Goal: Task Accomplishment & Management: Manage account settings

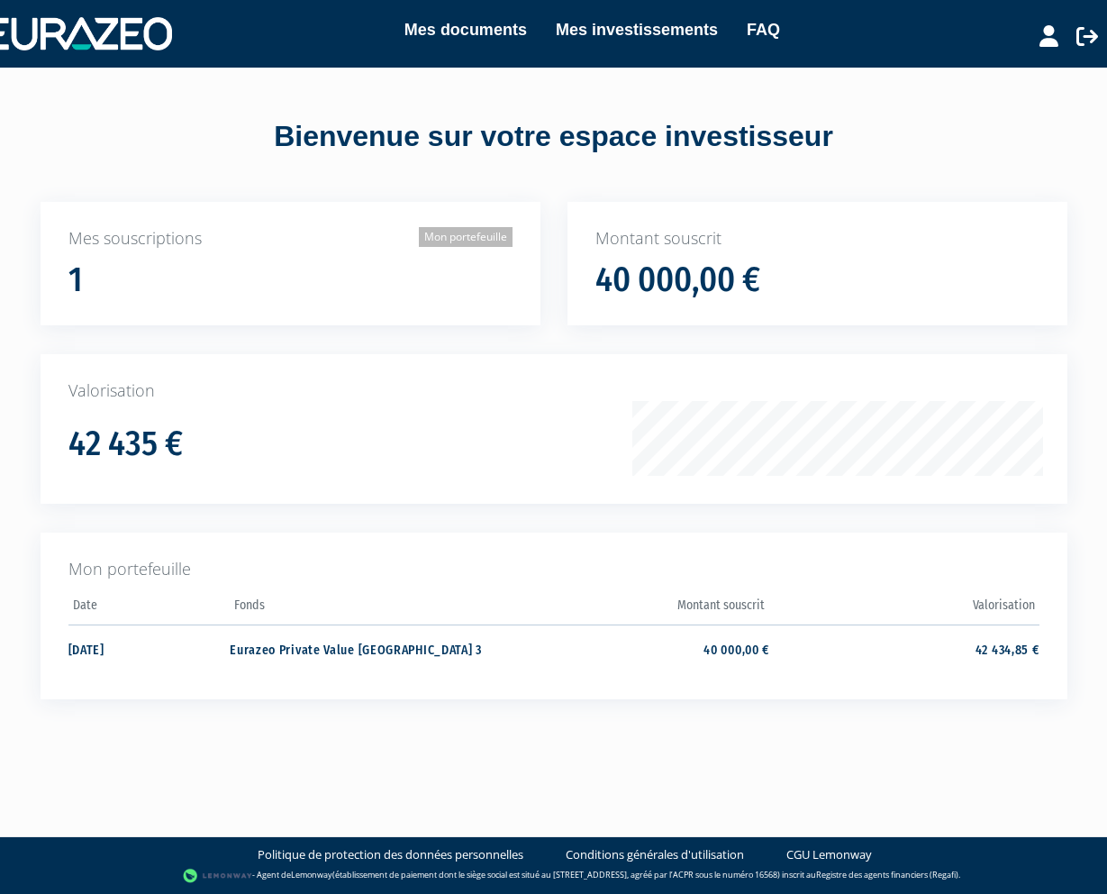
click at [460, 232] on link "Mon portefeuille" at bounding box center [466, 237] width 94 height 20
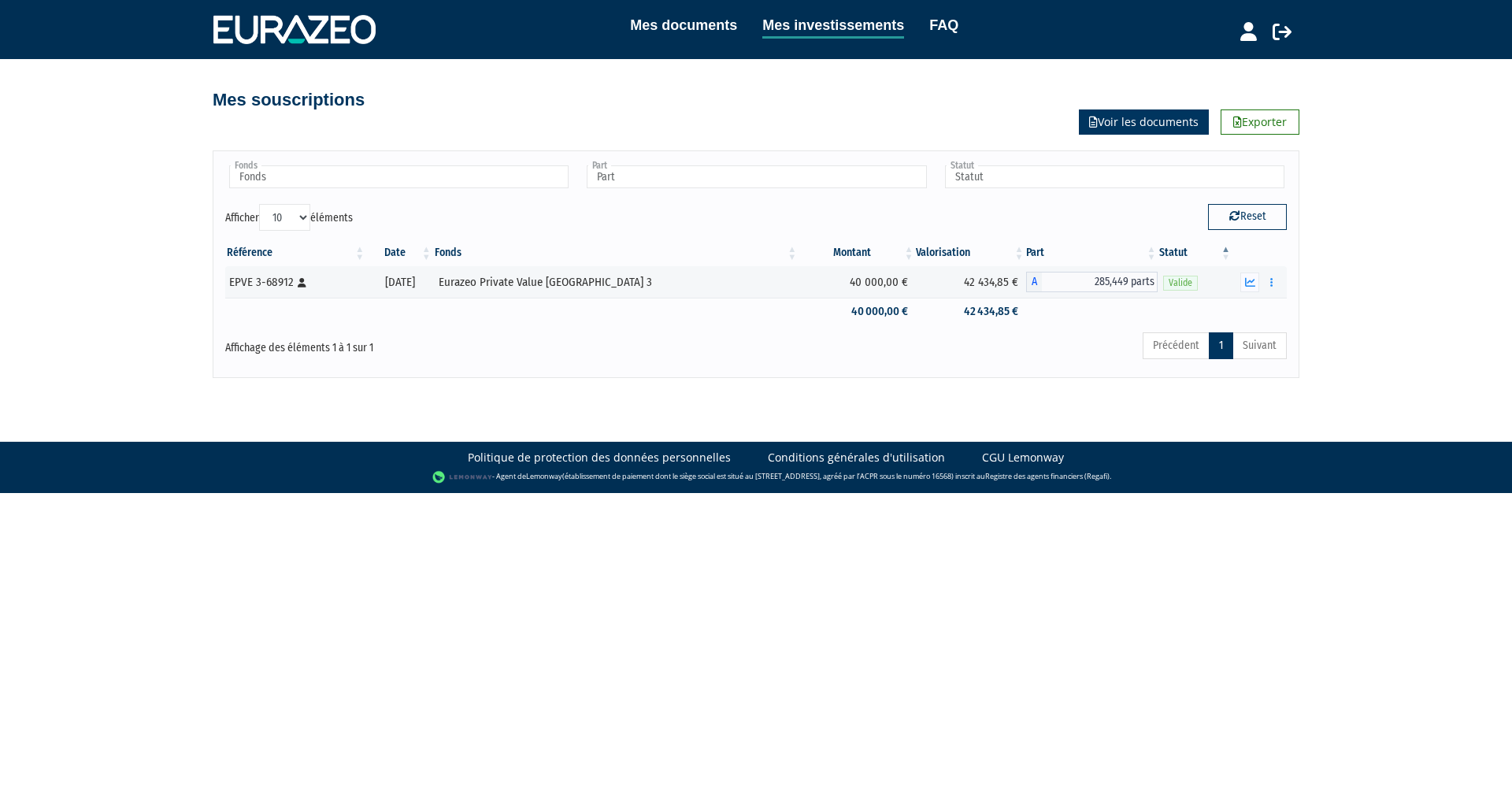
click at [967, 122] on link "Voir les documents" at bounding box center [1144, 122] width 130 height 25
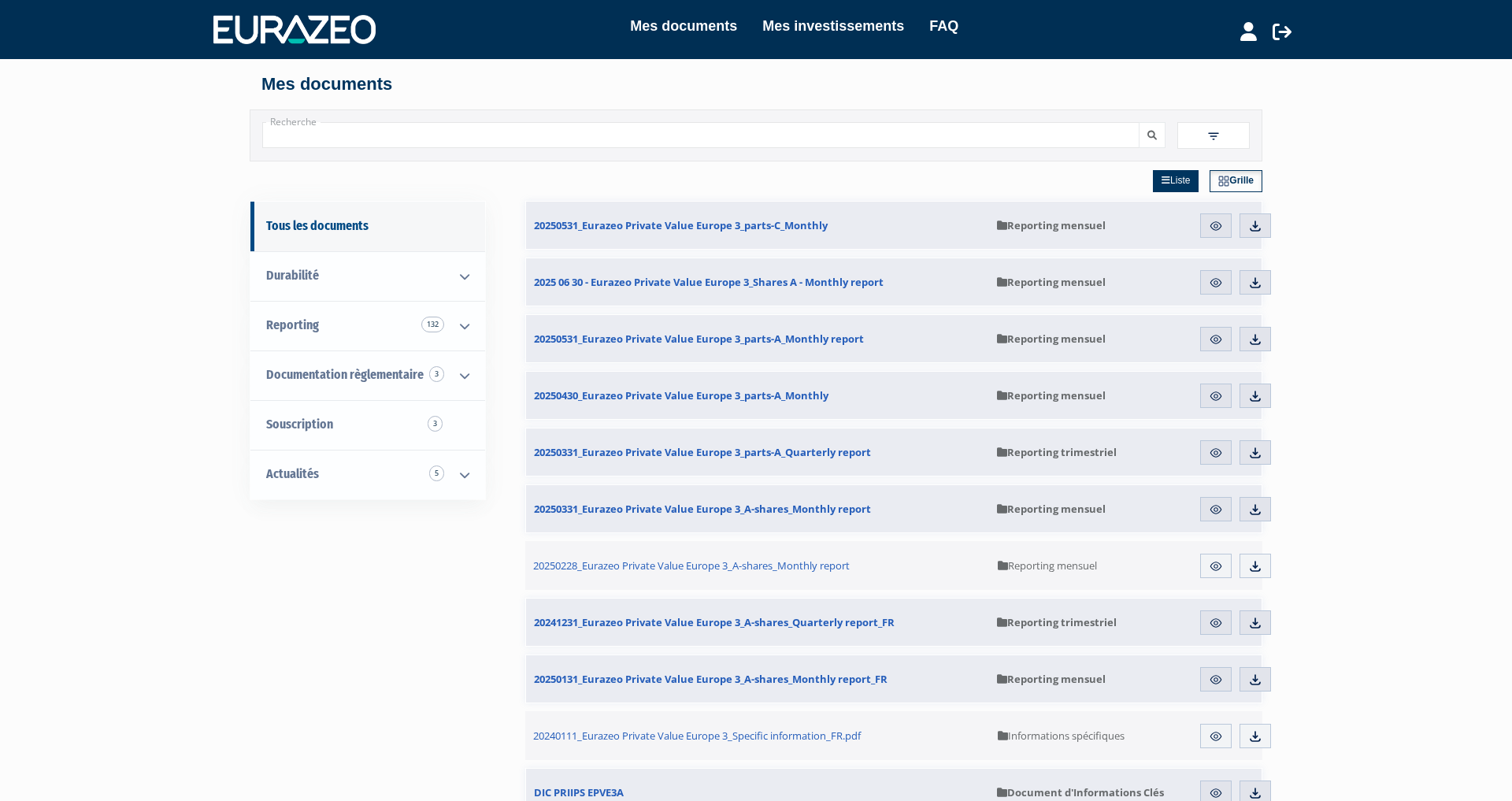
click at [1218, 226] on img at bounding box center [1216, 226] width 14 height 14
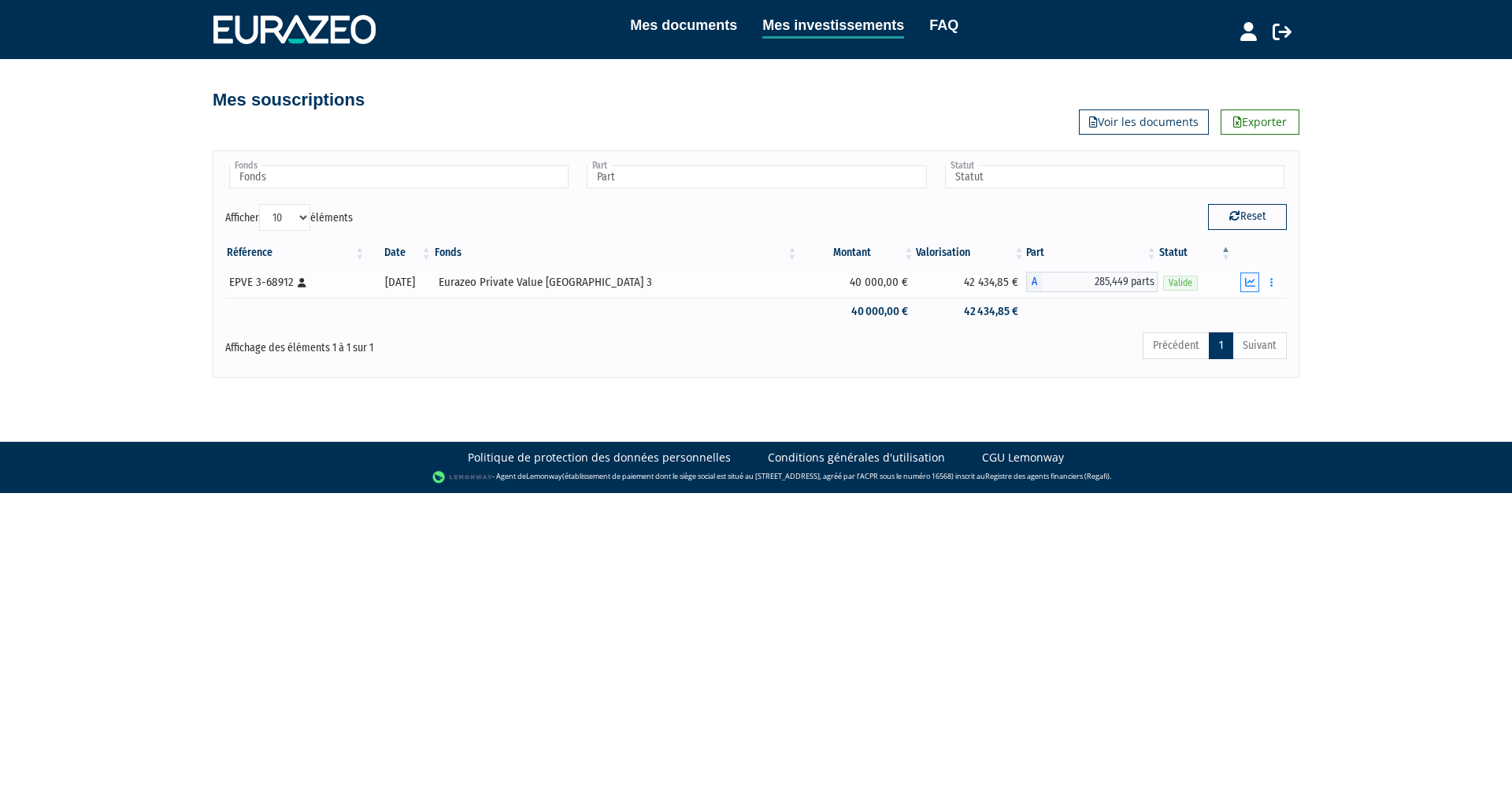
click at [1257, 286] on button "button" at bounding box center [1251, 282] width 19 height 20
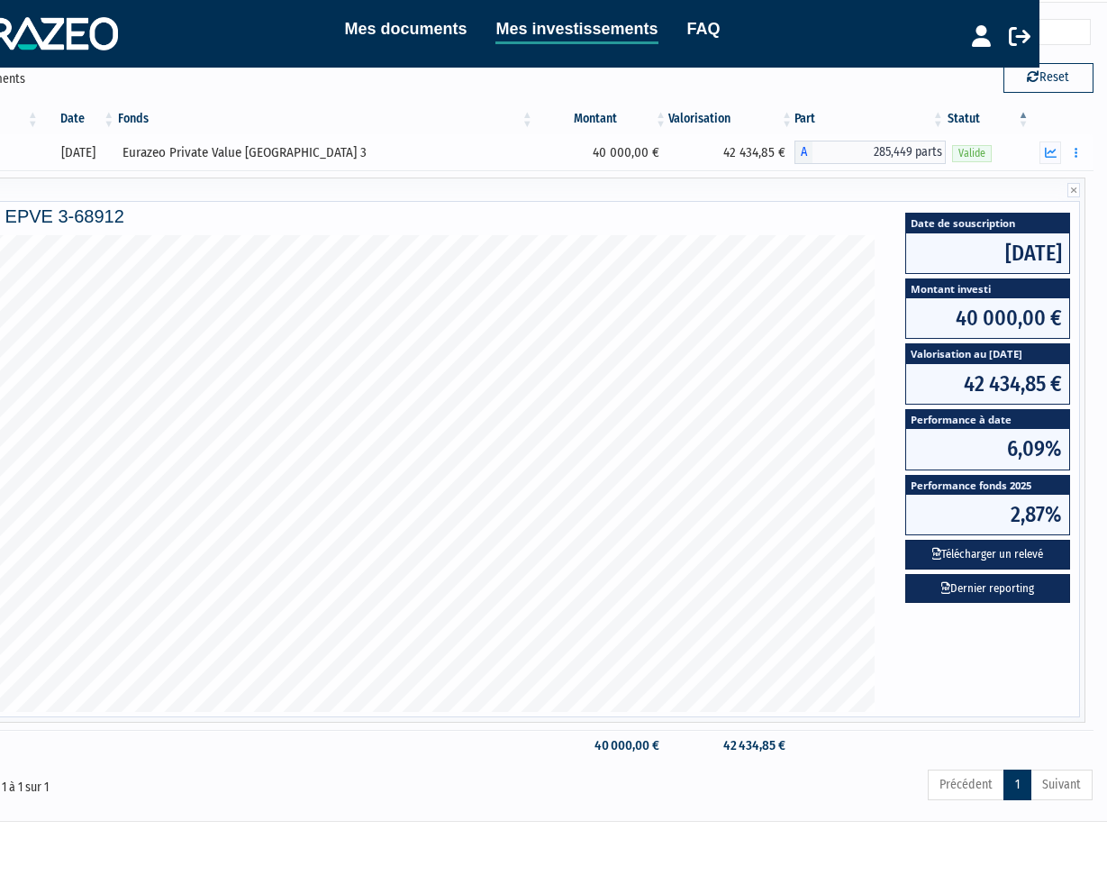
scroll to position [170, 68]
click at [984, 39] on icon at bounding box center [980, 36] width 19 height 22
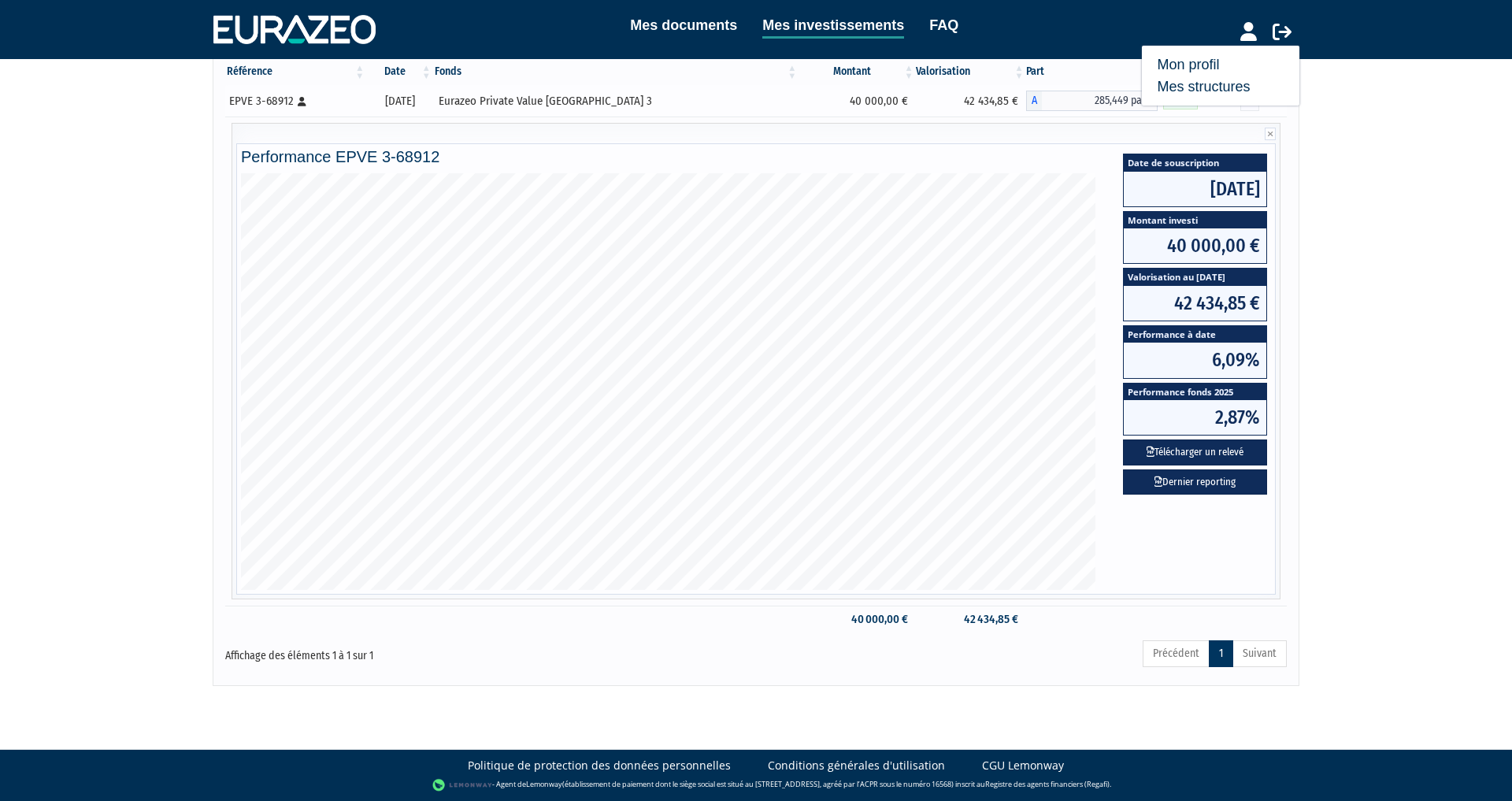
scroll to position [180, 0]
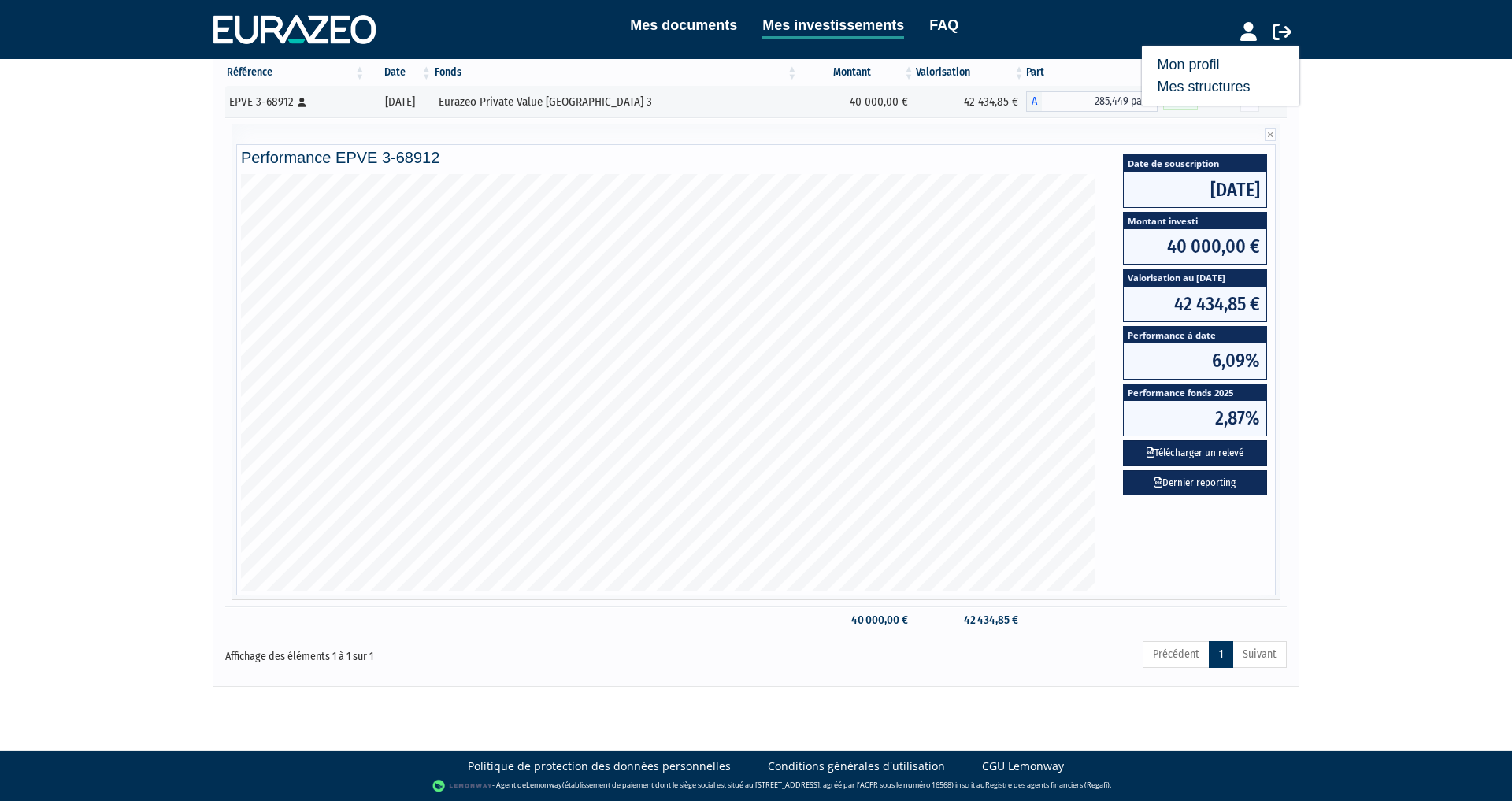
drag, startPoint x: 1446, startPoint y: 127, endPoint x: 1439, endPoint y: 130, distance: 7.6
click at [1446, 127] on div "Mes documents Mes investissements FAQ Déconnexion Mes documents Mes investissem…" at bounding box center [756, 254] width 1512 height 867
click at [996, 54] on nav "Mes documents Mes investissements FAQ Mon profil Mes structures" at bounding box center [756, 30] width 1512 height 59
click at [695, 24] on link "Mes documents" at bounding box center [684, 24] width 107 height 22
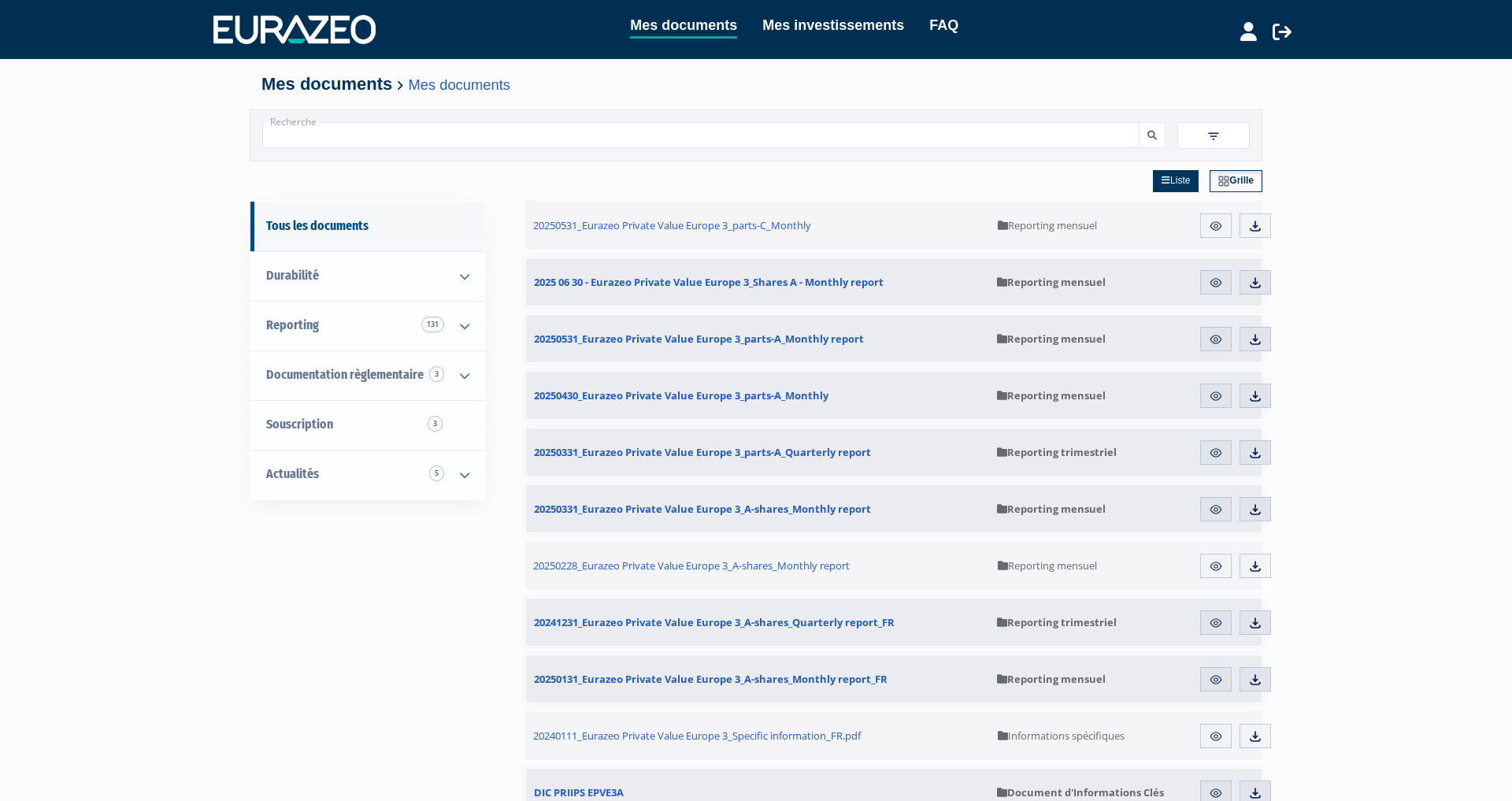
click at [1250, 33] on icon at bounding box center [1249, 31] width 17 height 19
click at [1198, 63] on link "Mon profil" at bounding box center [1221, 64] width 126 height 22
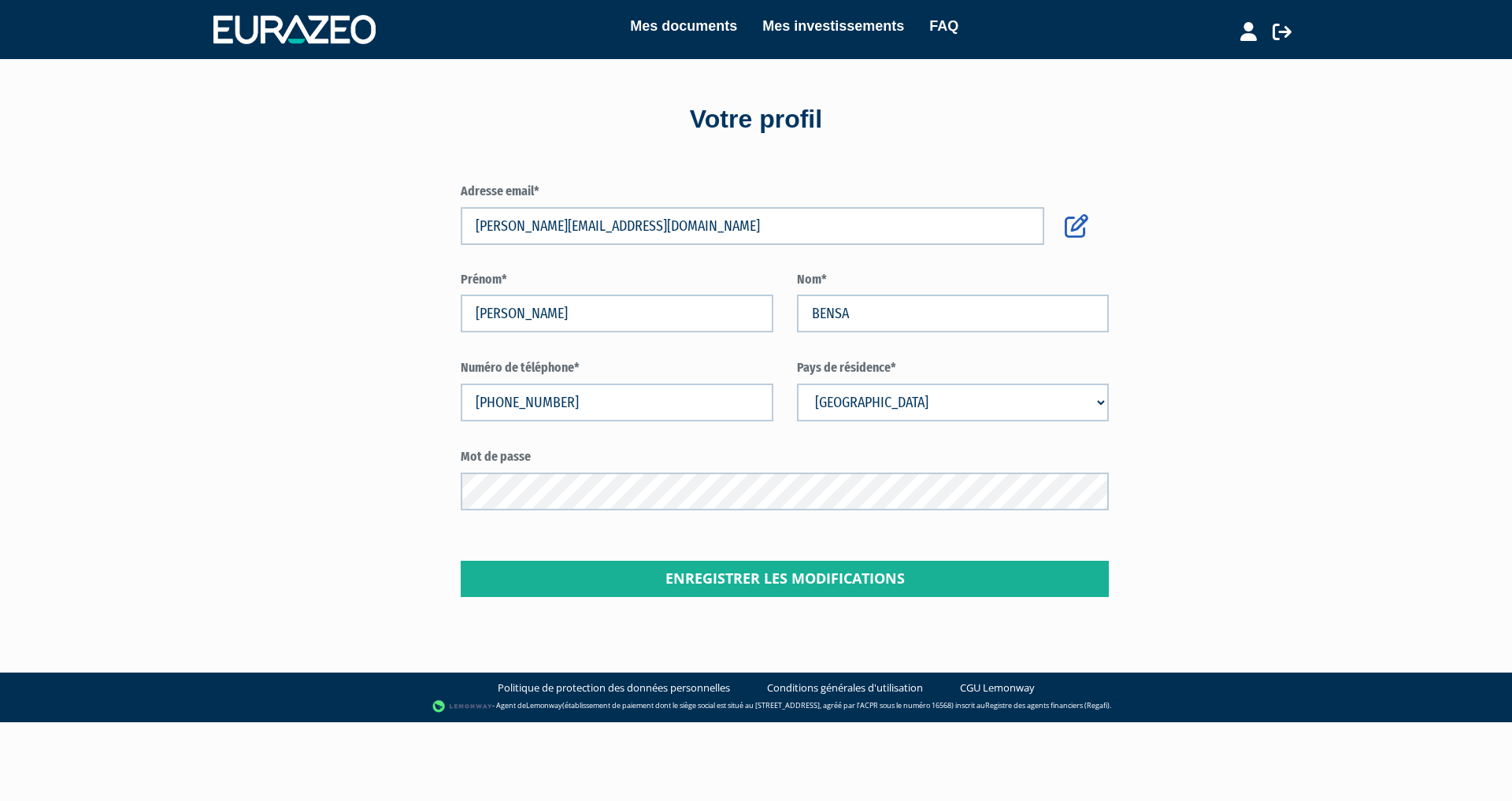
click at [1279, 28] on icon at bounding box center [1283, 31] width 19 height 19
